Goal: Information Seeking & Learning: Learn about a topic

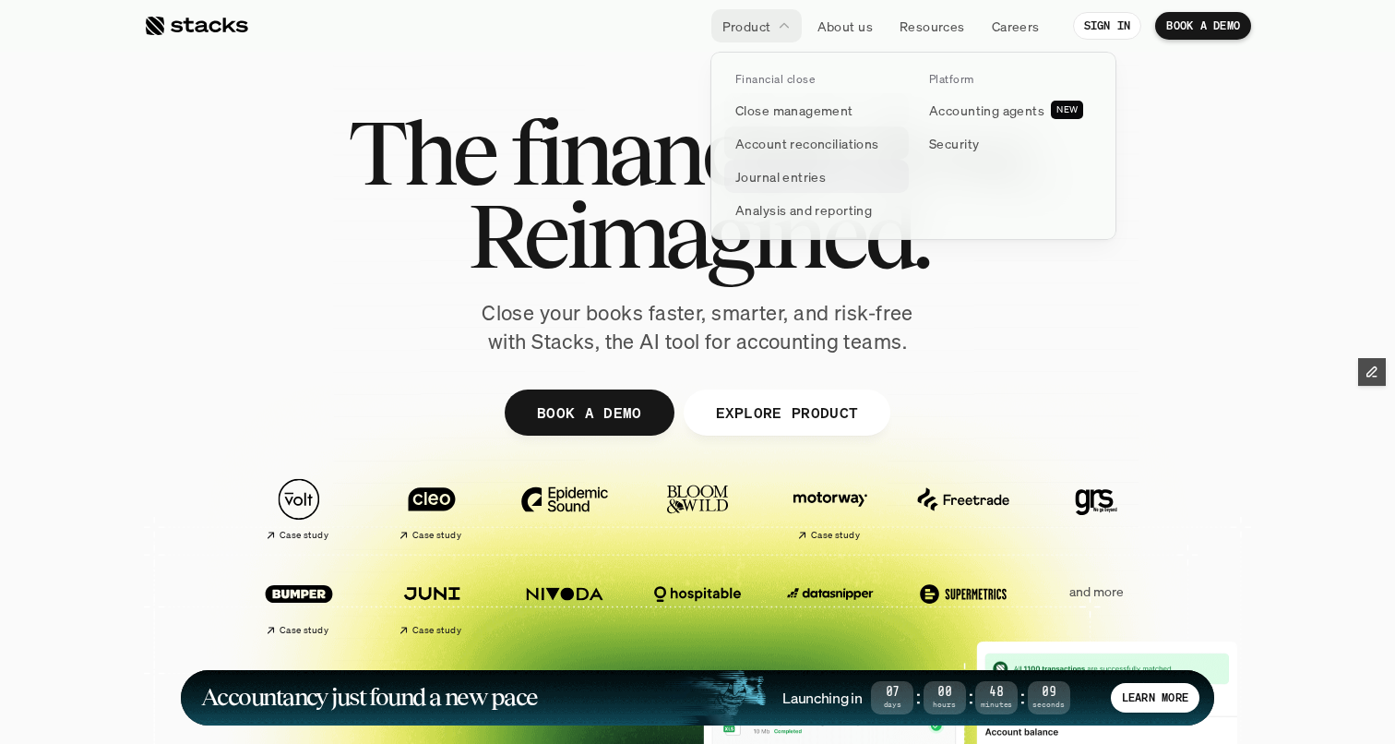
click at [778, 141] on p "Account reconciliations" at bounding box center [807, 143] width 144 height 19
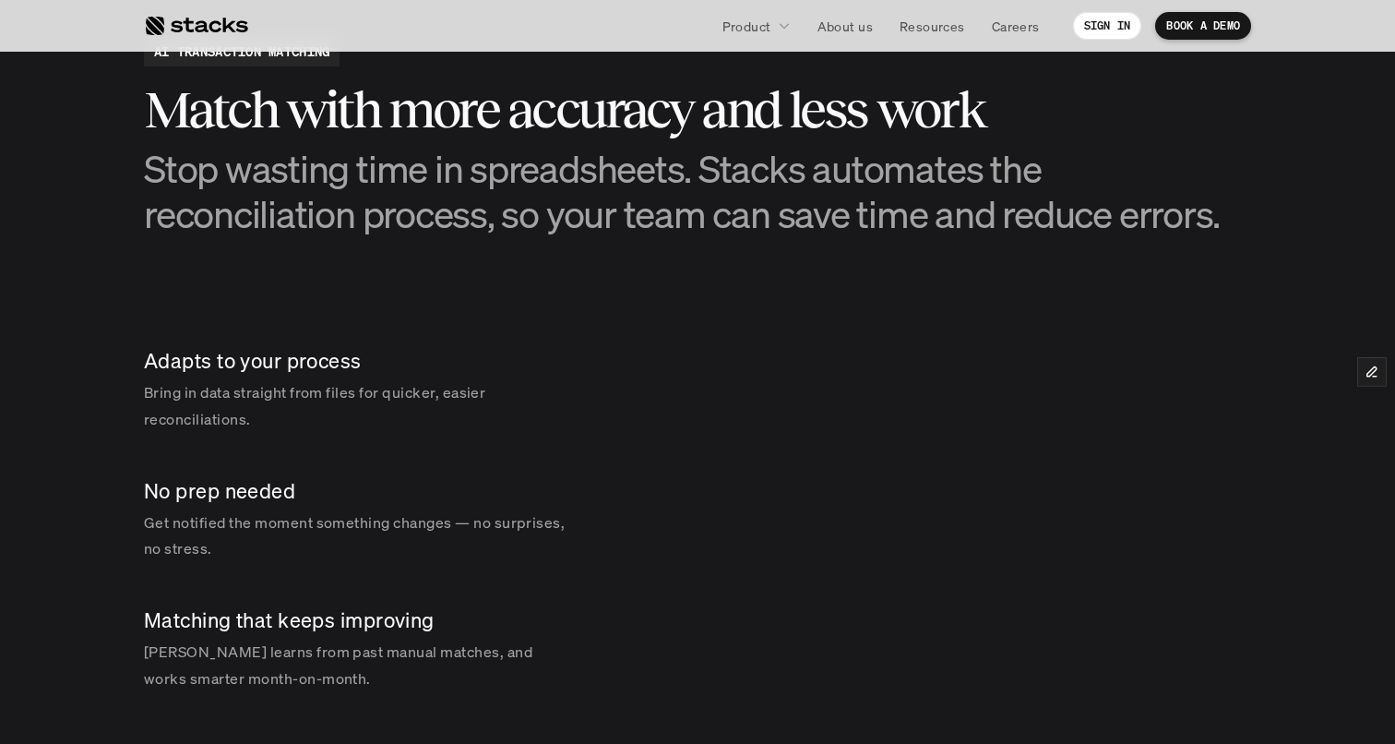
scroll to position [2563, 0]
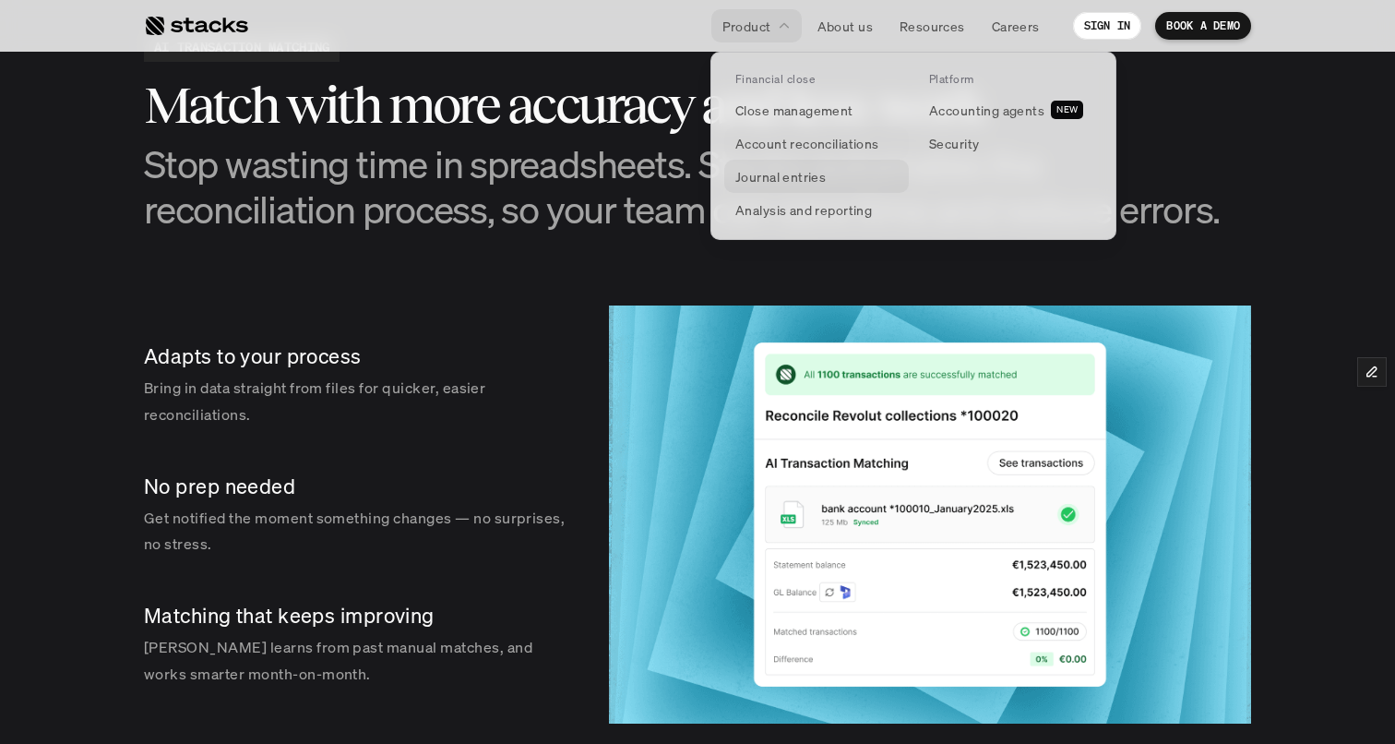
click at [778, 163] on link "Journal entries" at bounding box center [816, 176] width 185 height 33
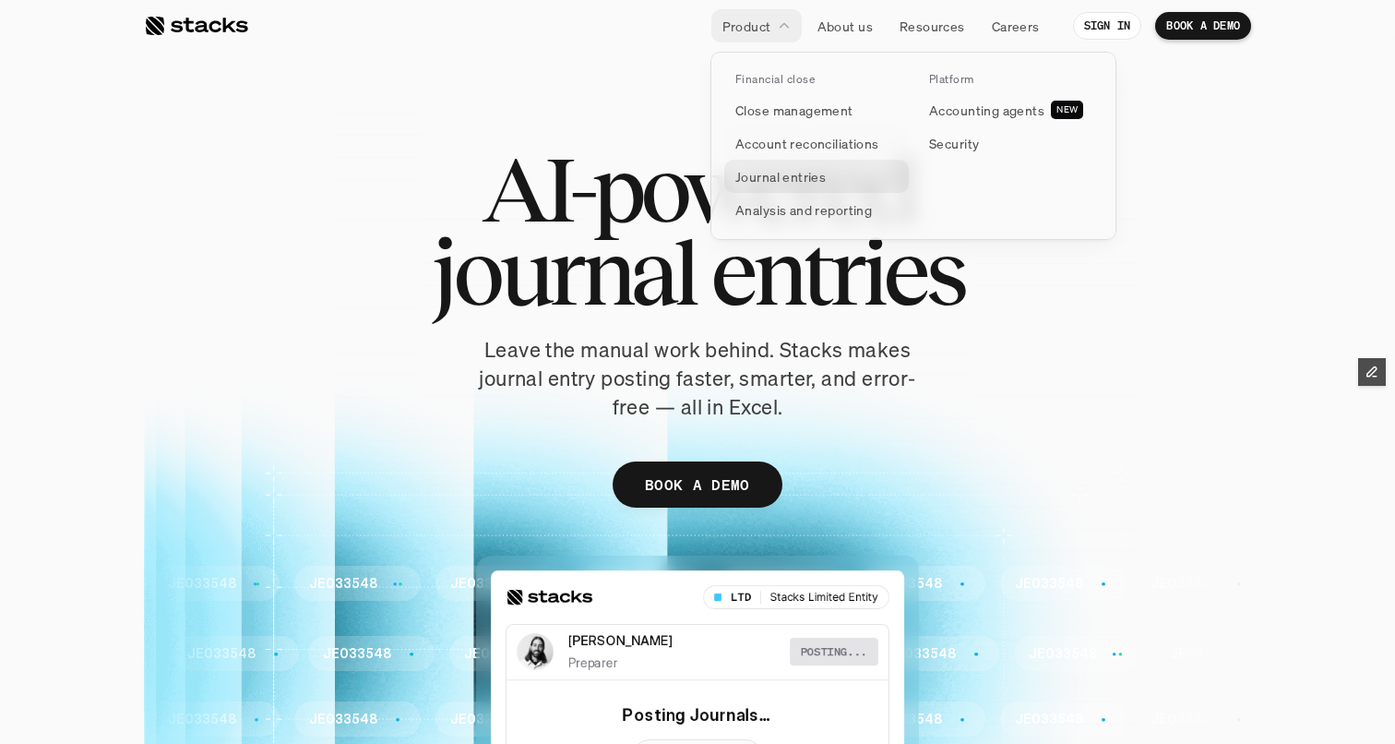
click at [802, 185] on p "Journal entries" at bounding box center [780, 176] width 90 height 19
click at [794, 231] on div "Financial close Close management Account reconciliations Journal entries Analys…" at bounding box center [914, 146] width 406 height 188
click at [794, 205] on p "Analysis and reporting" at bounding box center [803, 209] width 137 height 19
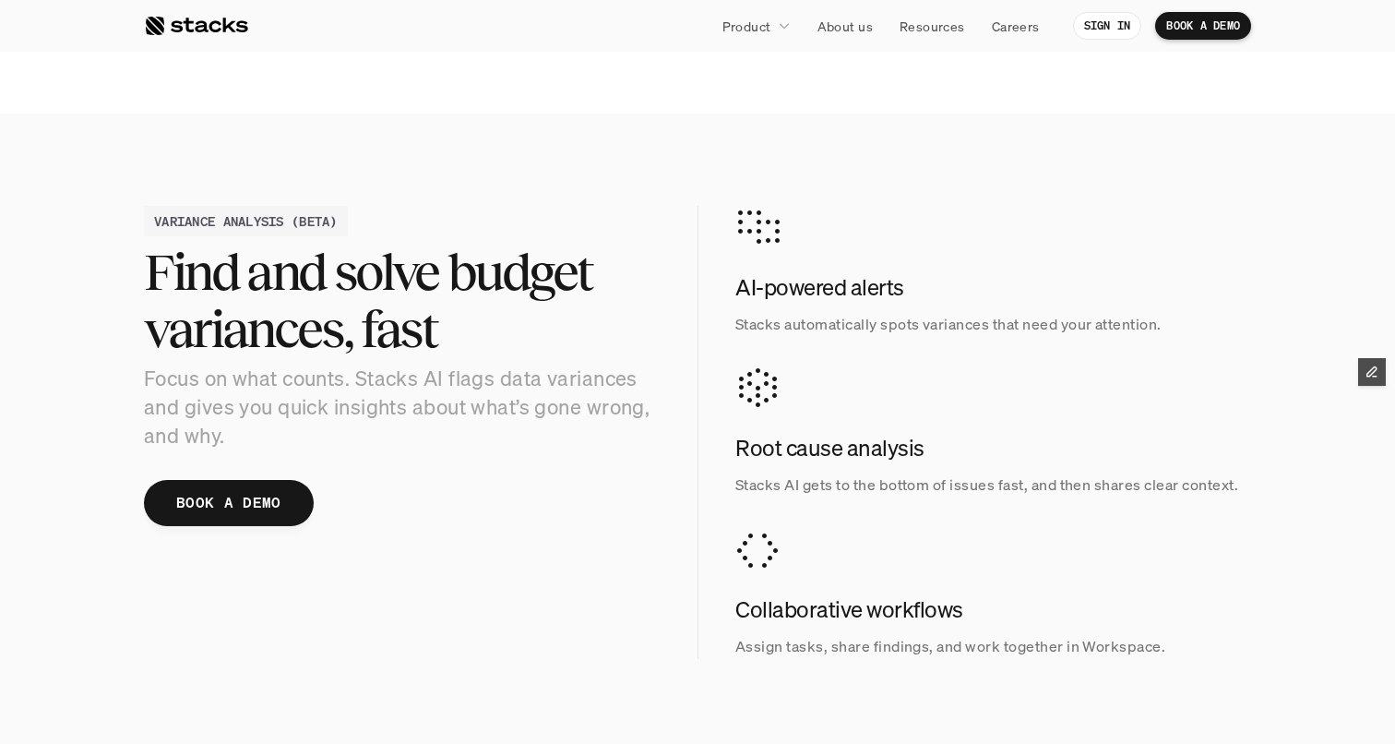
scroll to position [1786, 0]
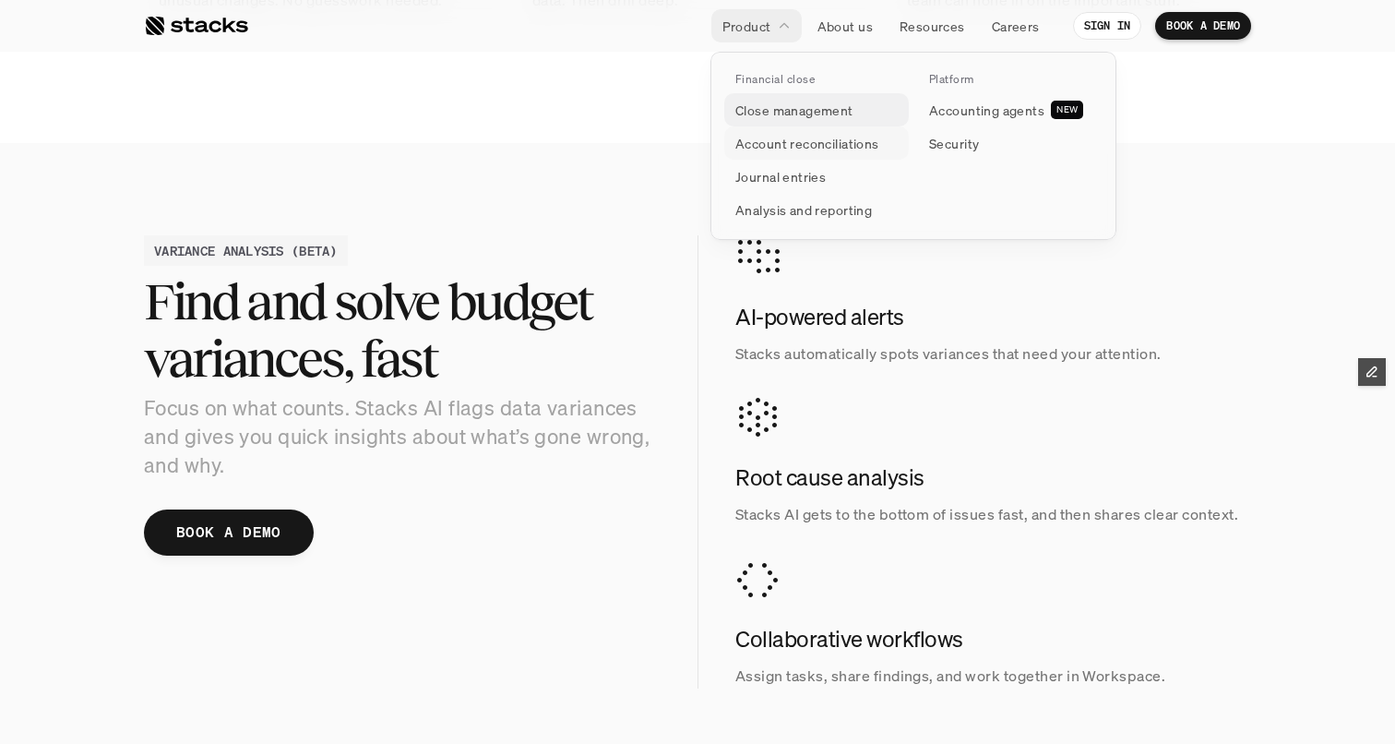
click at [782, 112] on p "Close management" at bounding box center [794, 110] width 118 height 19
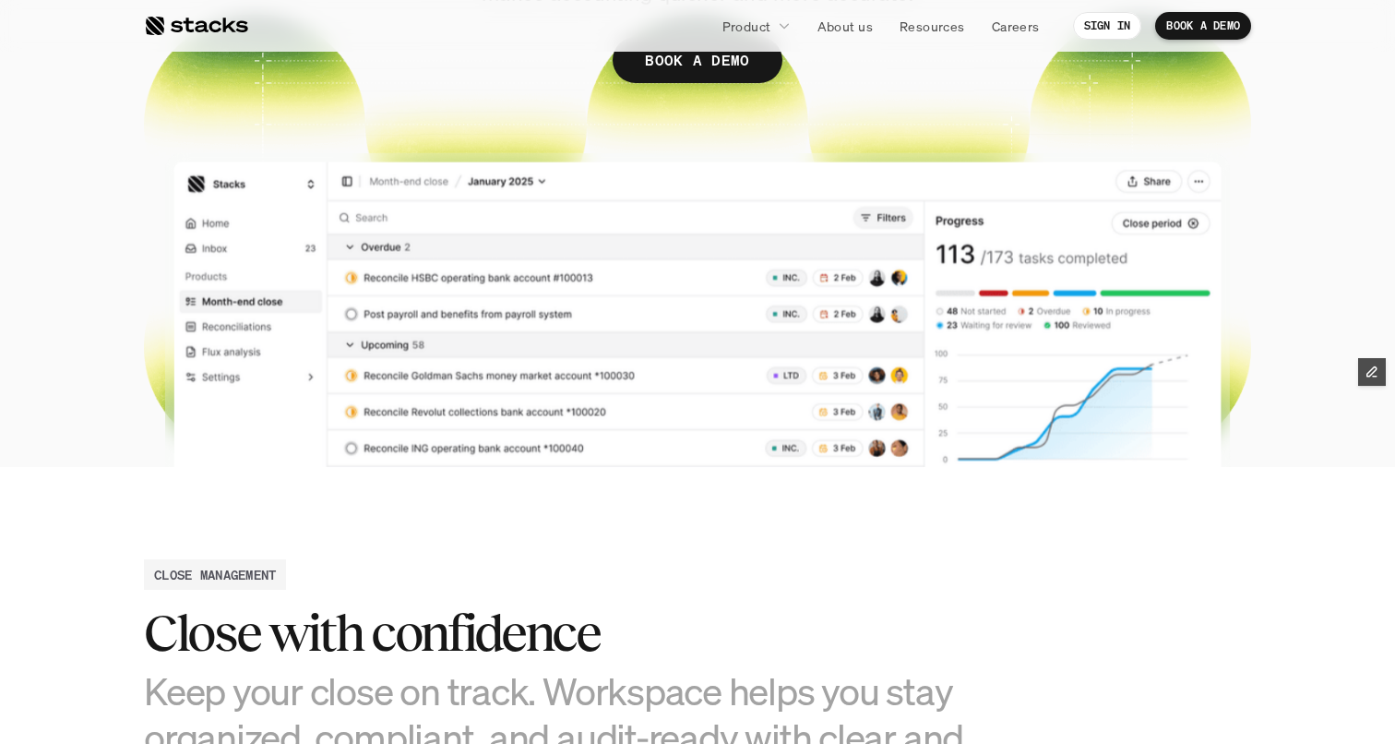
scroll to position [414, 0]
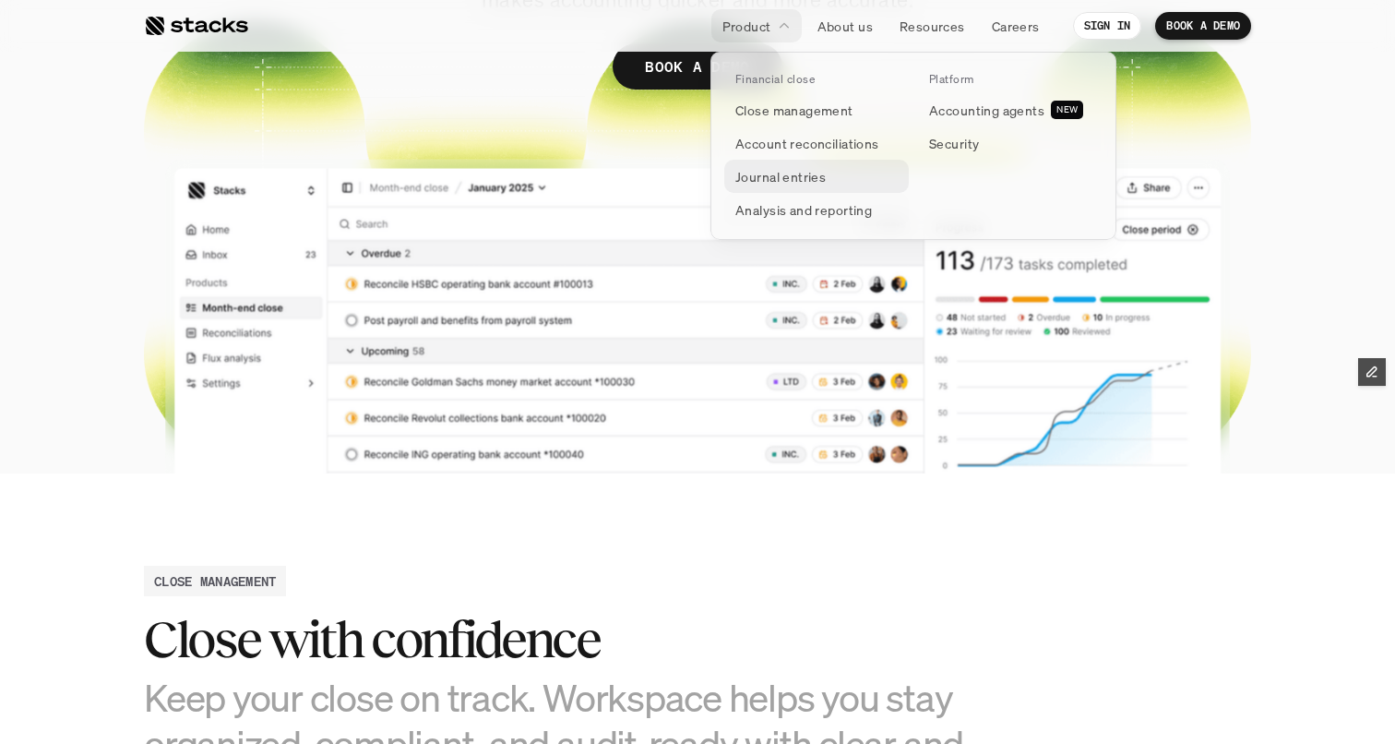
click at [792, 177] on p "Journal entries" at bounding box center [780, 176] width 90 height 19
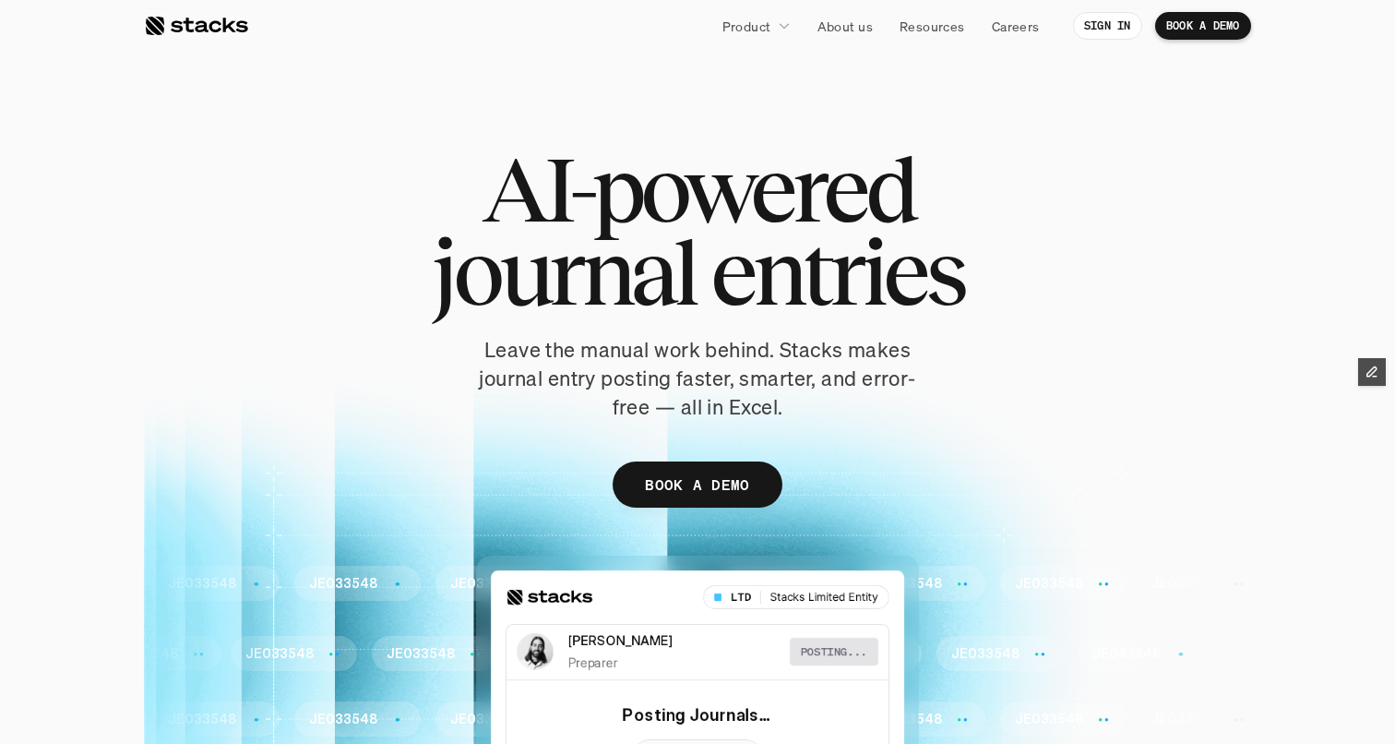
click at [596, 332] on div "AI-powered journal entries Leave the manual work behind. Stacks makes journal e…" at bounding box center [697, 337] width 1107 height 378
click at [221, 26] on div at bounding box center [196, 26] width 104 height 22
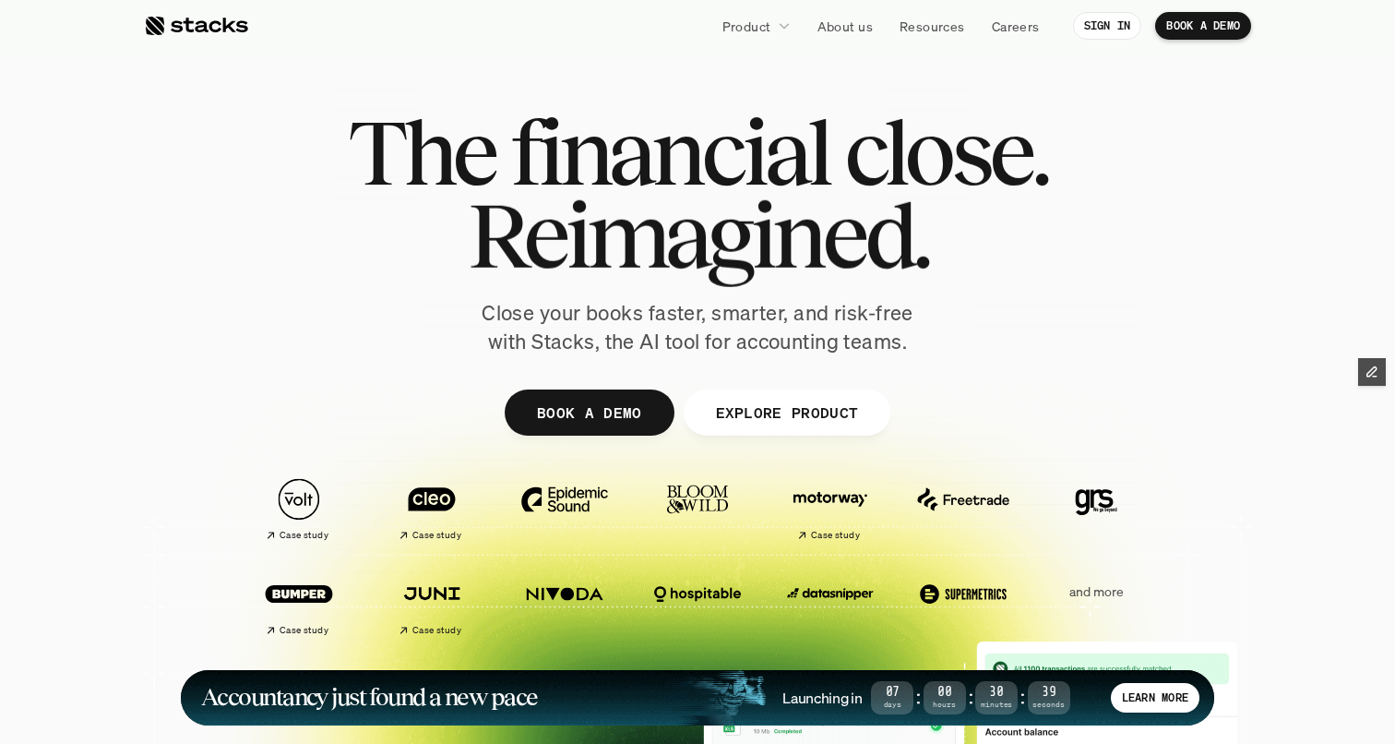
click at [160, 344] on div at bounding box center [697, 452] width 1107 height 830
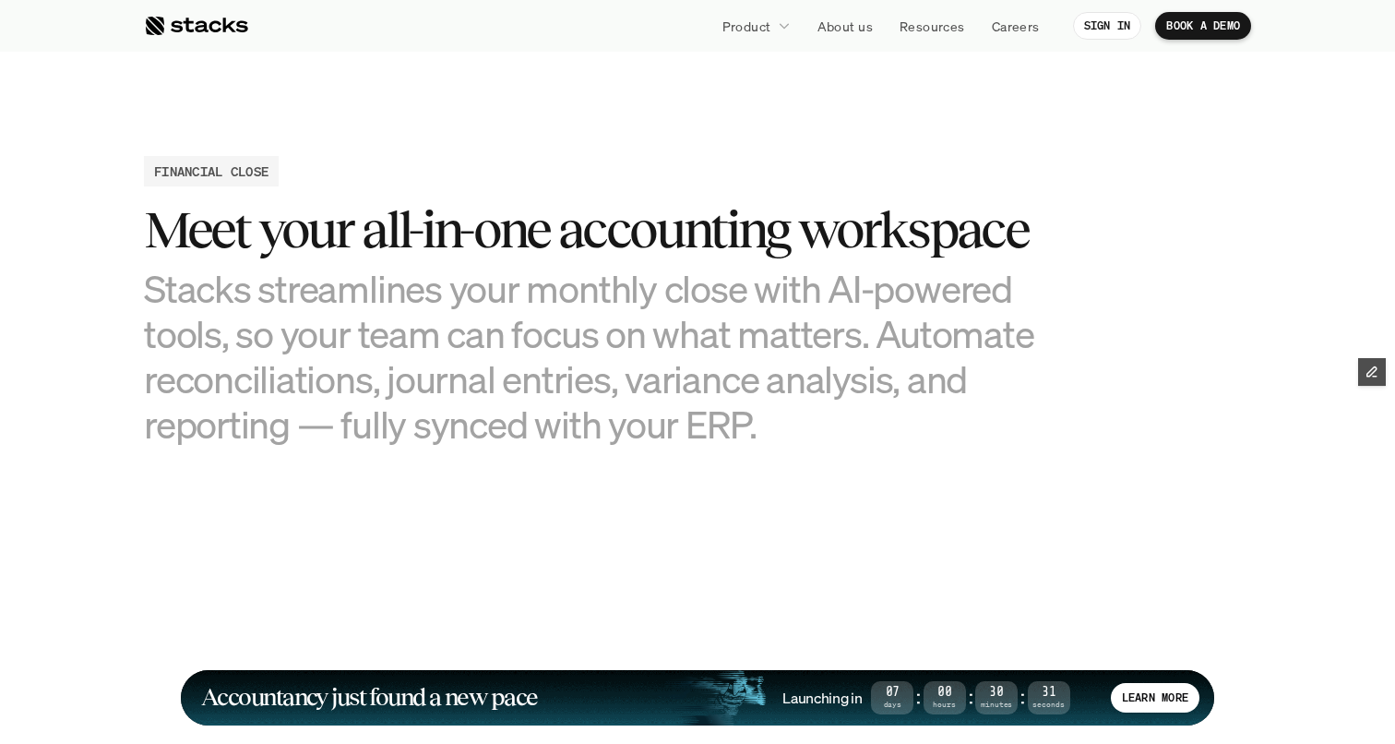
scroll to position [1733, 0]
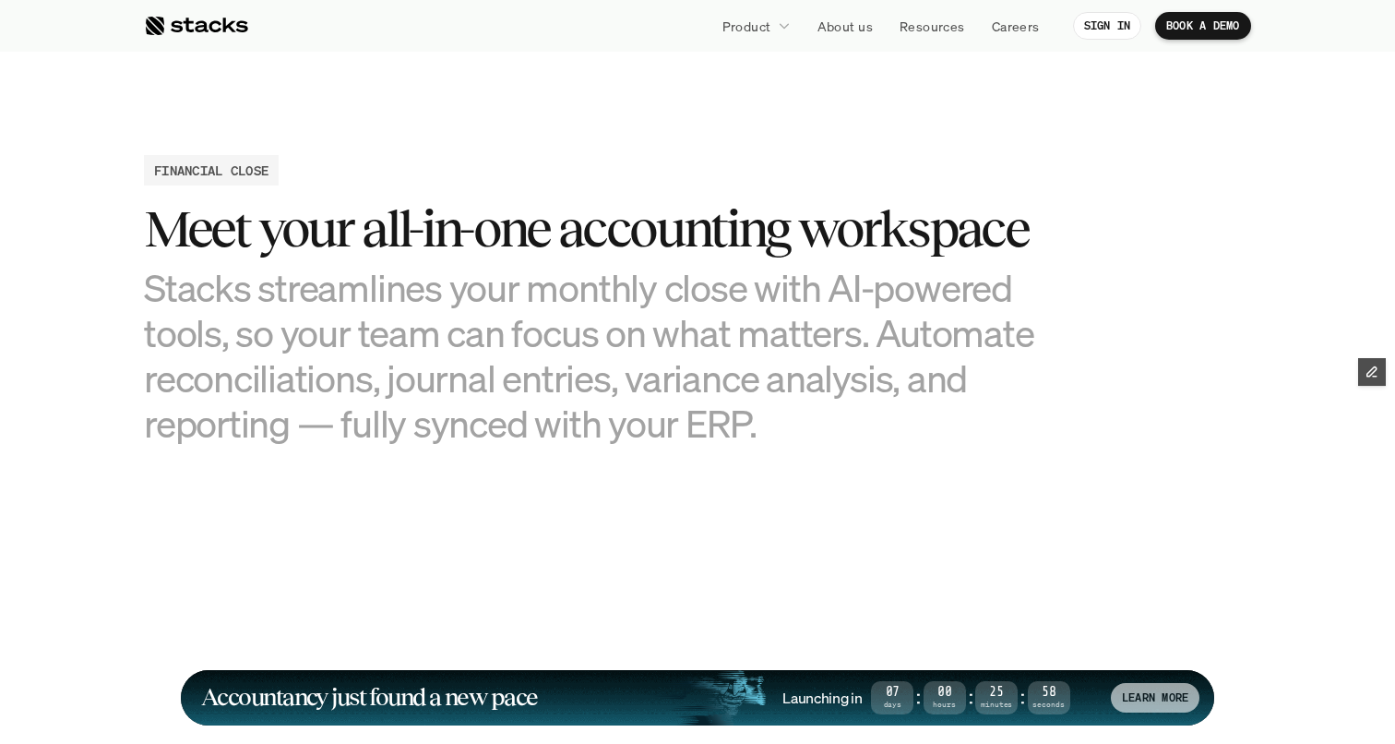
click at [1150, 691] on p "LEARN MORE" at bounding box center [1155, 697] width 66 height 13
